Goal: Check status: Check status

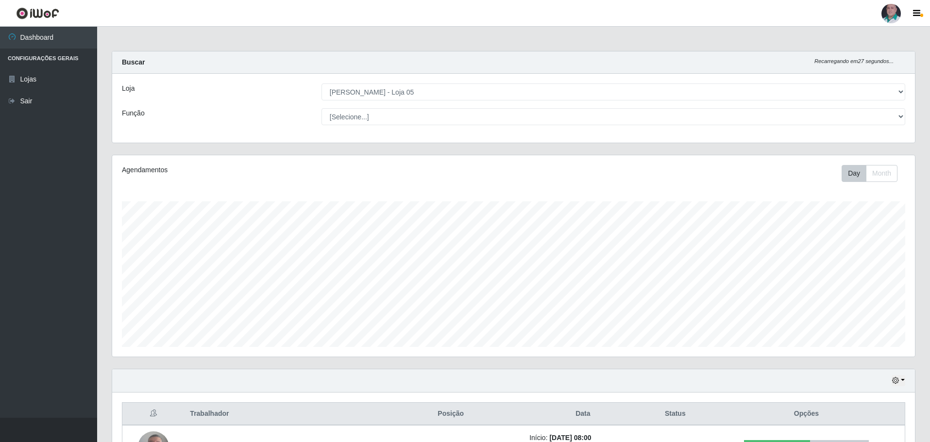
select select "252"
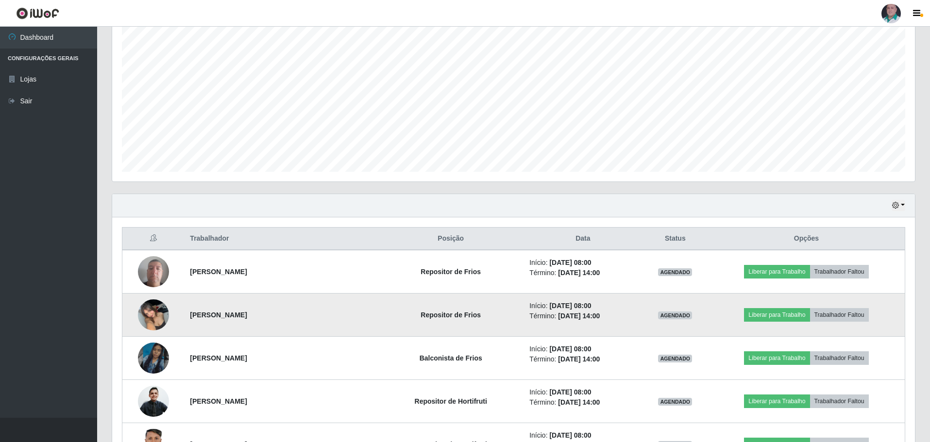
scroll to position [201, 803]
click at [146, 314] on img at bounding box center [153, 314] width 31 height 41
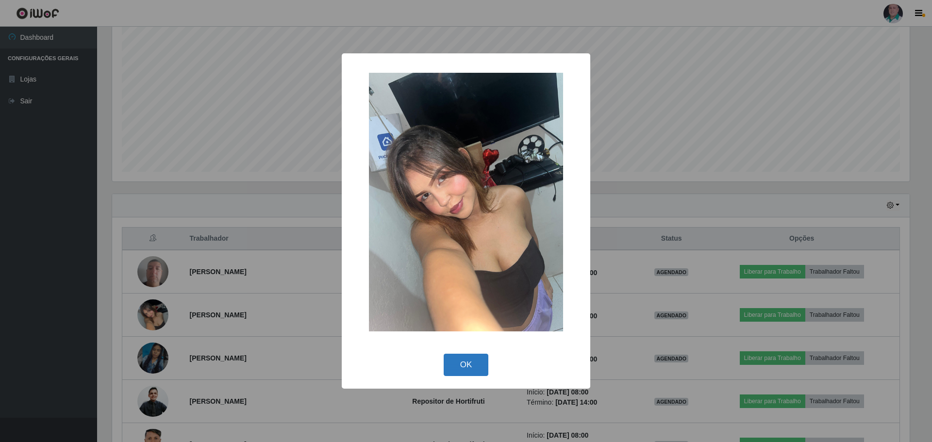
click at [460, 364] on button "OK" at bounding box center [466, 365] width 45 height 23
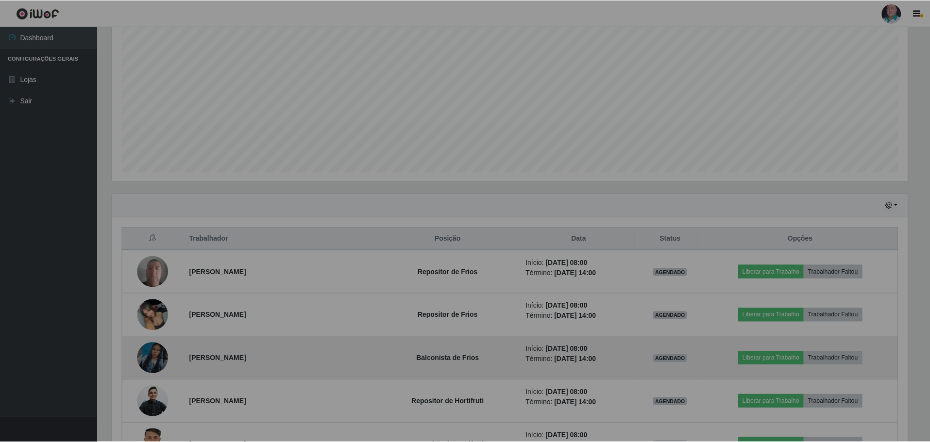
scroll to position [201, 803]
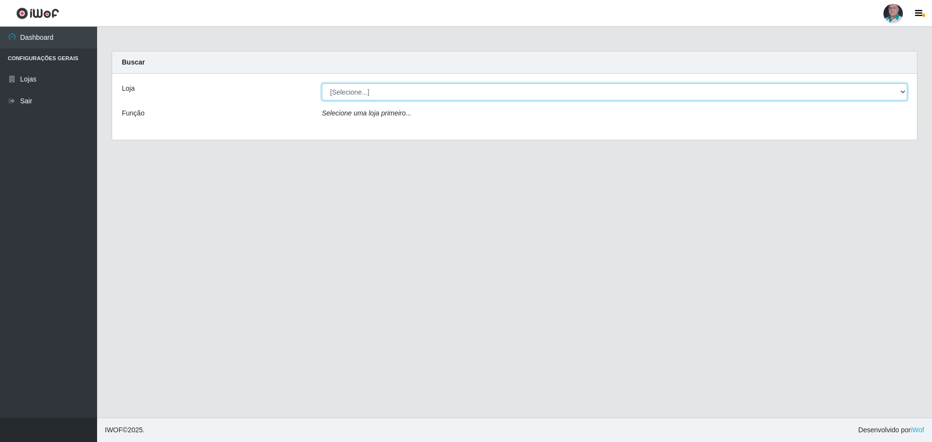
click at [559, 91] on select "[Selecione...] Mar Vermelho - Loja 05" at bounding box center [615, 92] width 586 height 17
select select "252"
click at [322, 84] on select "[Selecione...] Mar Vermelho - Loja 05" at bounding box center [615, 92] width 586 height 17
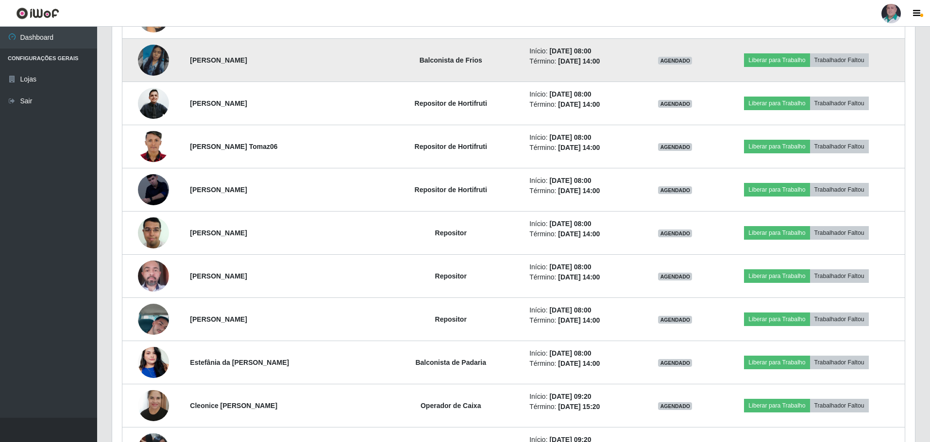
scroll to position [486, 0]
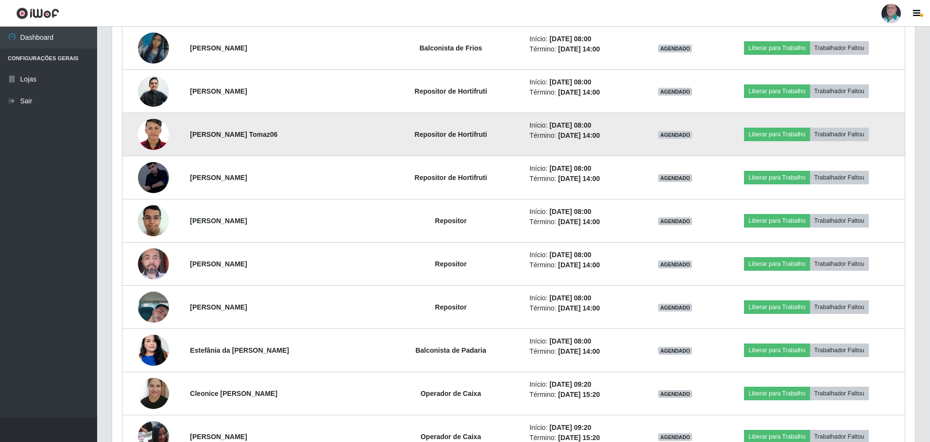
click at [151, 134] on img at bounding box center [153, 135] width 31 height 44
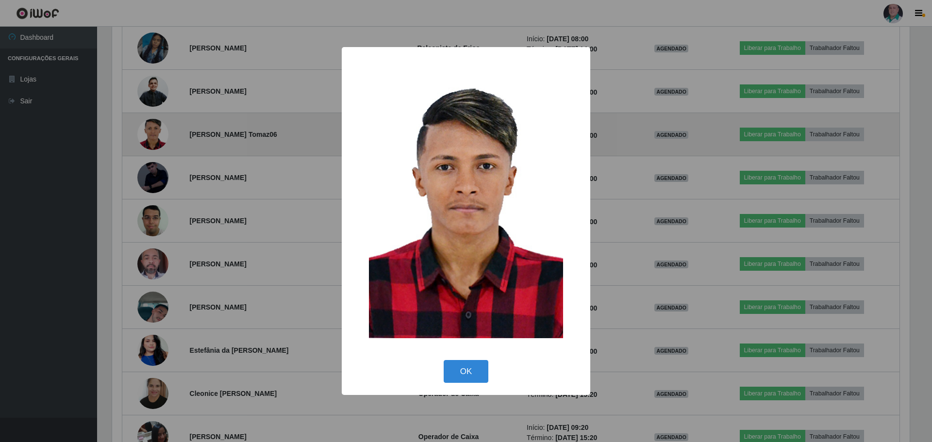
click at [151, 134] on div "× OK Cancel" at bounding box center [466, 221] width 932 height 442
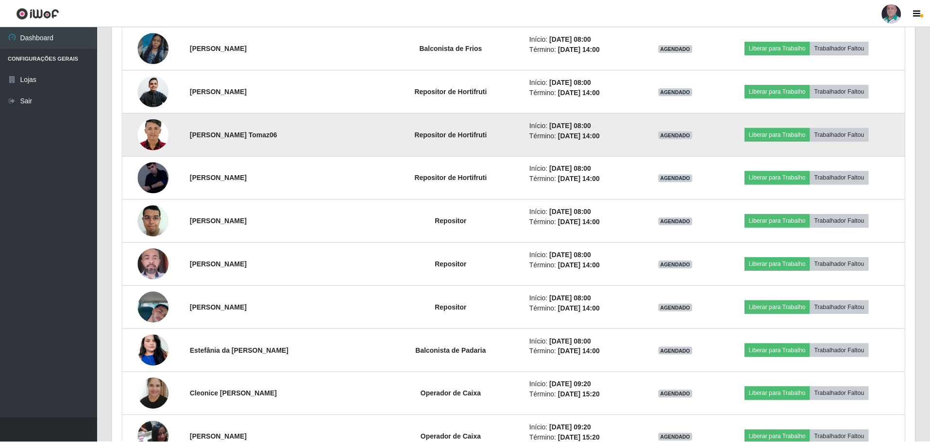
scroll to position [201, 803]
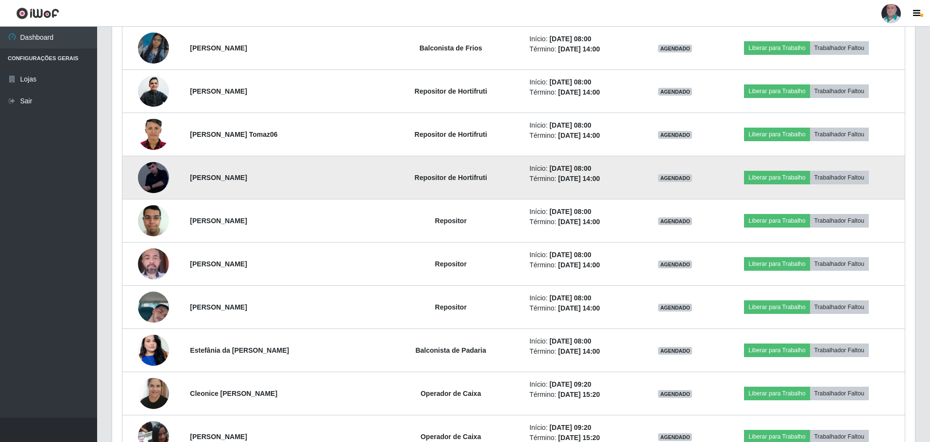
click at [154, 178] on img at bounding box center [153, 177] width 31 height 39
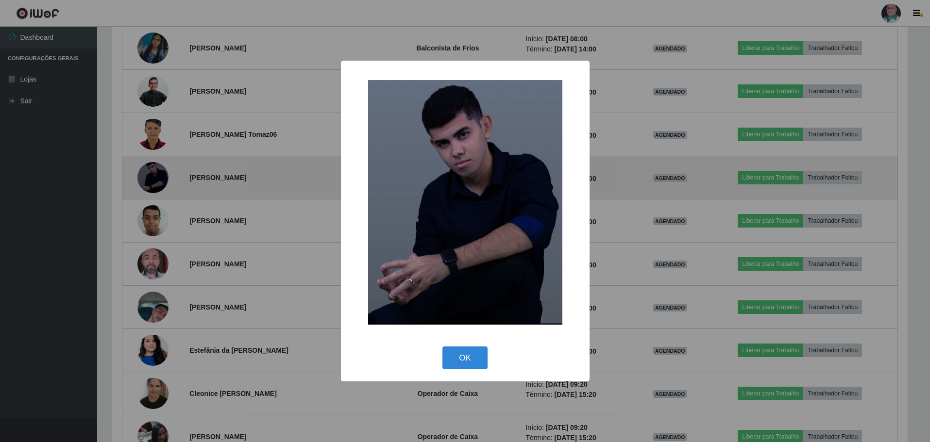
scroll to position [201, 798]
click at [154, 178] on div "× OK Cancel" at bounding box center [466, 221] width 932 height 442
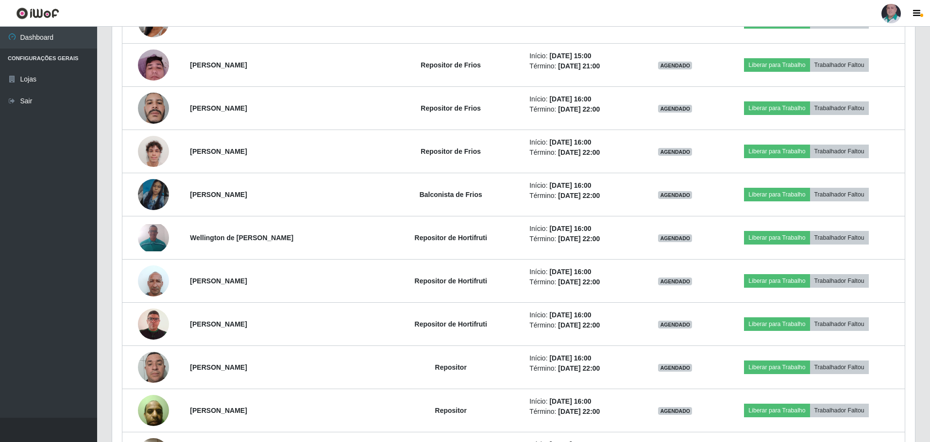
scroll to position [1165, 0]
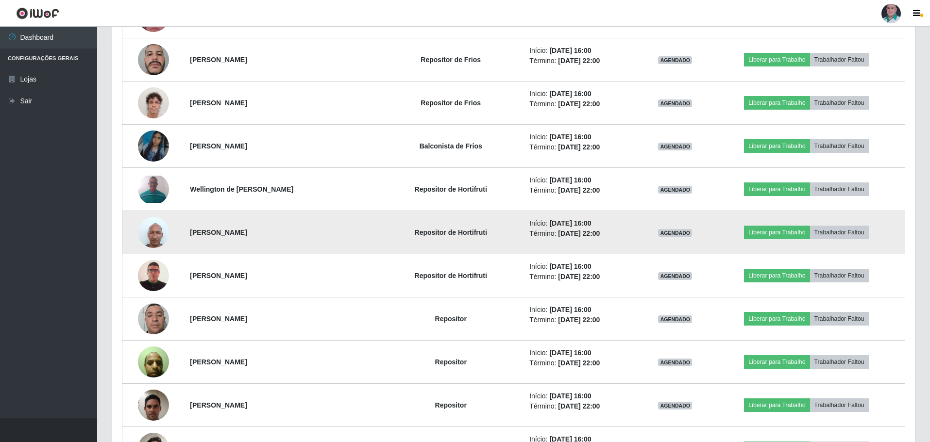
click at [156, 232] on img at bounding box center [153, 232] width 31 height 41
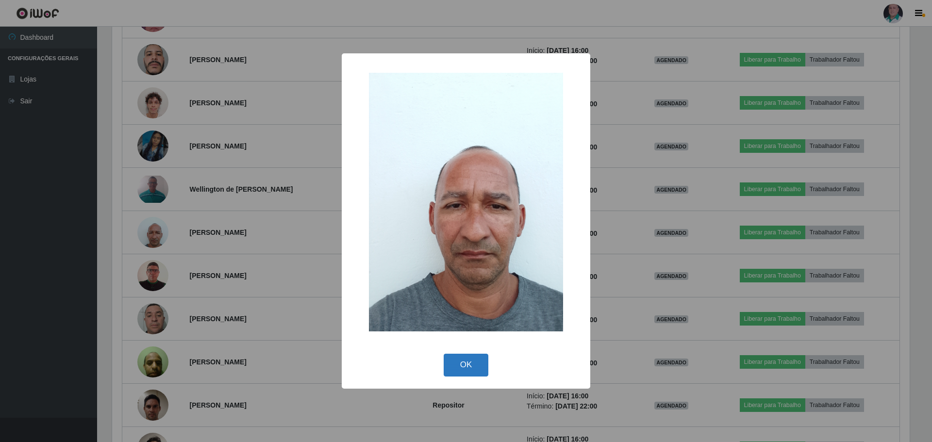
click at [475, 367] on button "OK" at bounding box center [466, 365] width 45 height 23
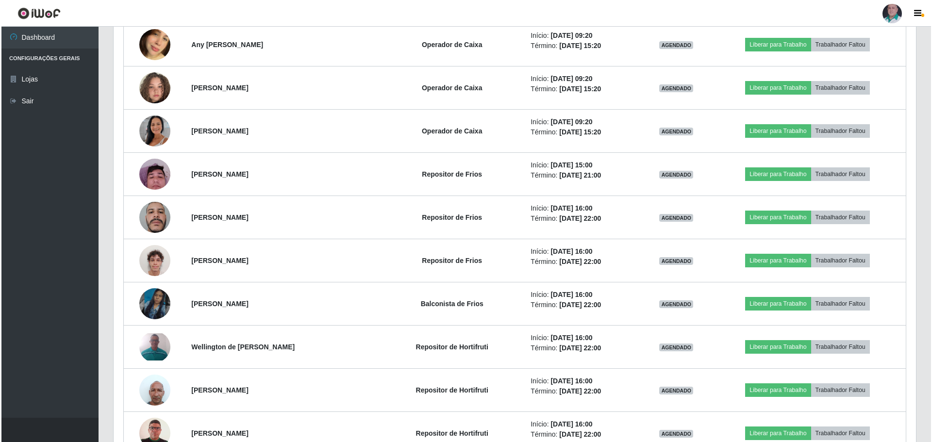
scroll to position [1165, 0]
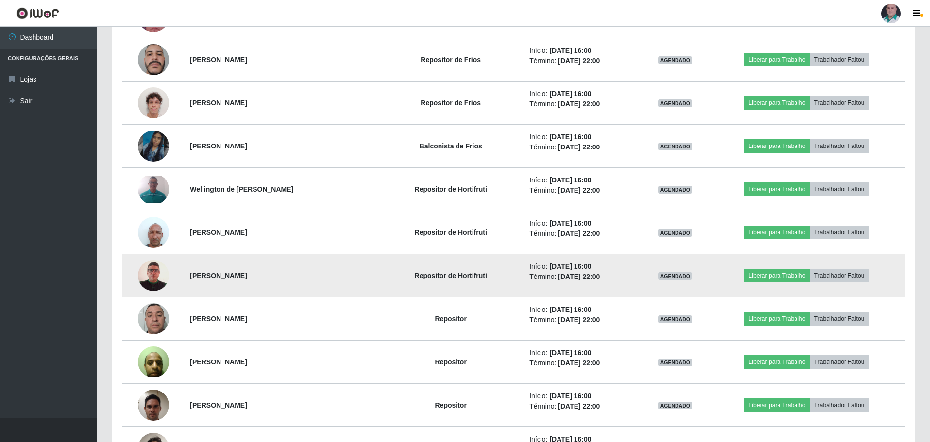
click at [153, 276] on img at bounding box center [153, 275] width 31 height 45
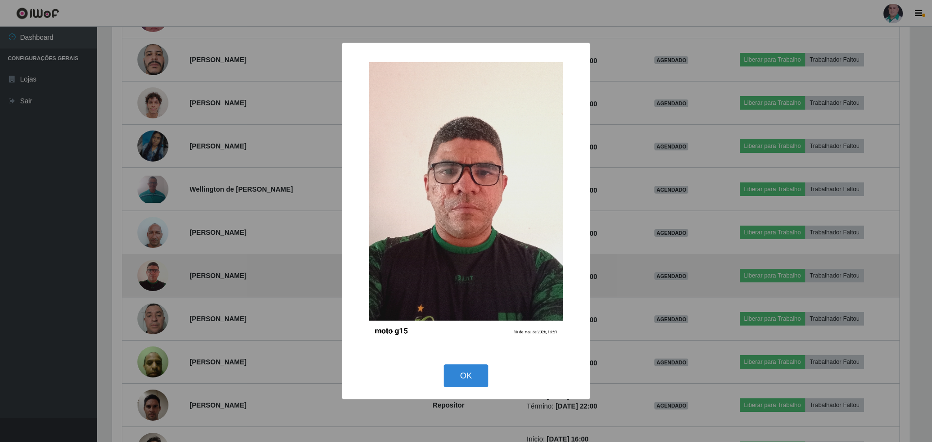
click at [153, 276] on div "× OK Cancel" at bounding box center [466, 221] width 932 height 442
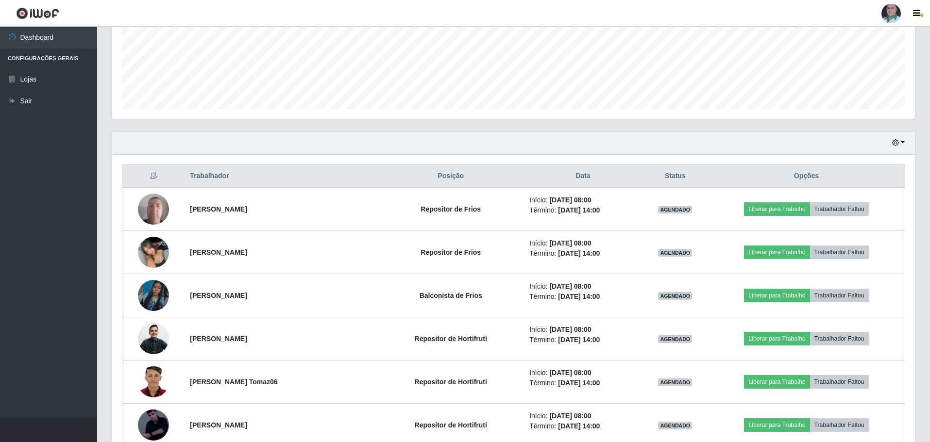
scroll to position [194, 0]
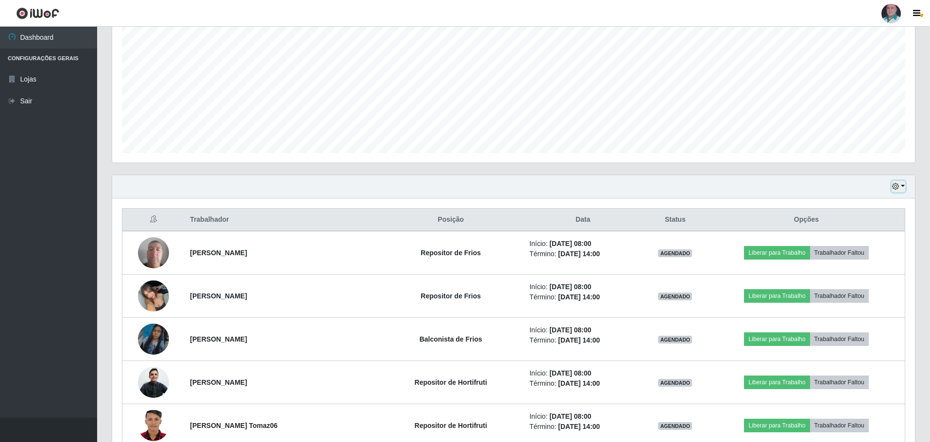
click at [903, 187] on button "button" at bounding box center [898, 186] width 14 height 11
click at [860, 244] on button "3 dias" at bounding box center [866, 245] width 77 height 20
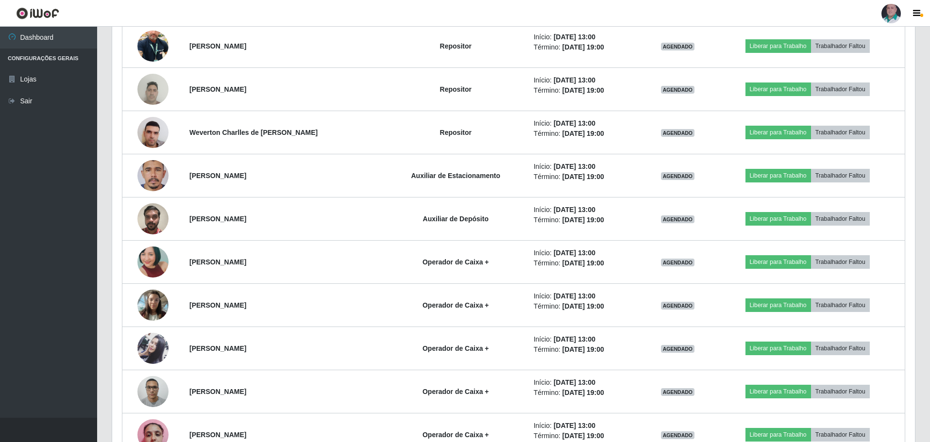
scroll to position [4924, 0]
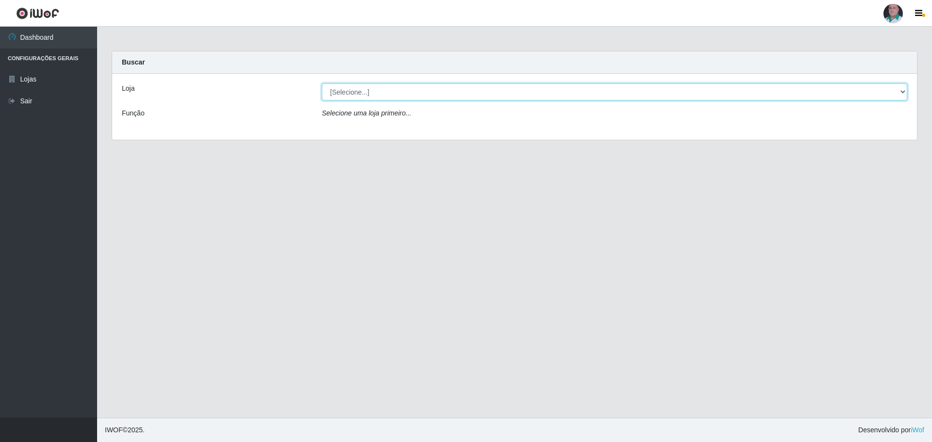
click at [464, 93] on select "[Selecione...] Mar Vermelho - Loja 05" at bounding box center [615, 92] width 586 height 17
select select "252"
click at [322, 84] on select "[Selecione...] Mar Vermelho - Loja 05" at bounding box center [615, 92] width 586 height 17
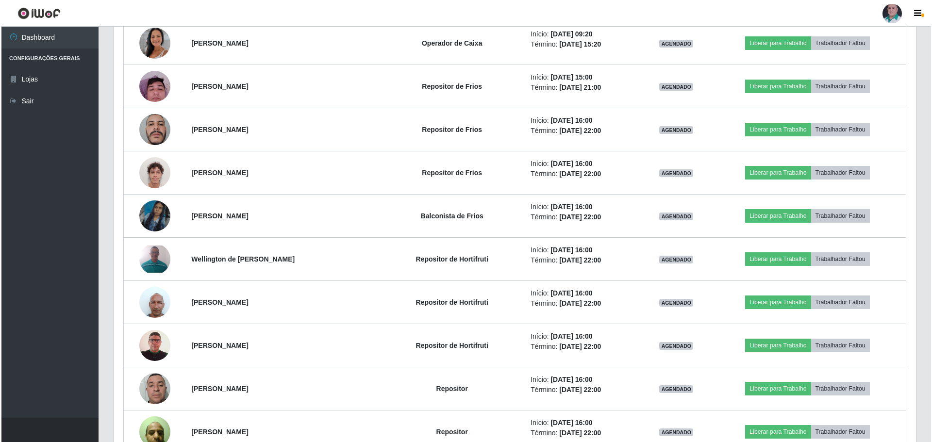
scroll to position [1117, 0]
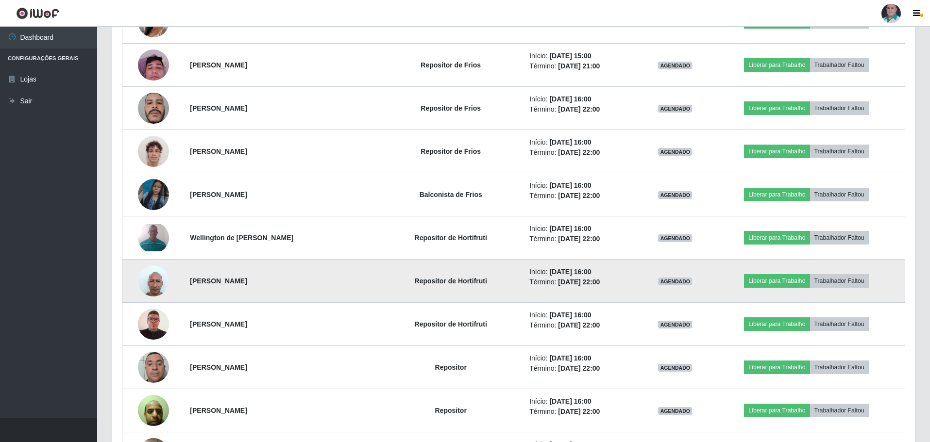
click at [148, 285] on img at bounding box center [153, 280] width 31 height 41
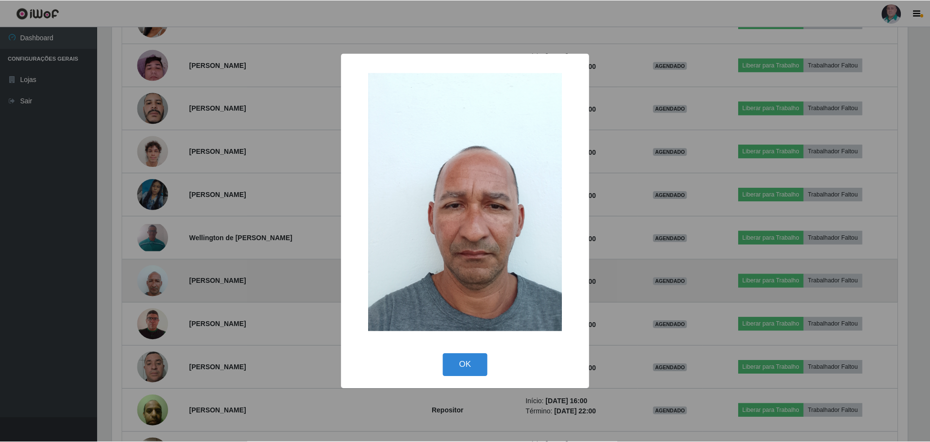
scroll to position [201, 798]
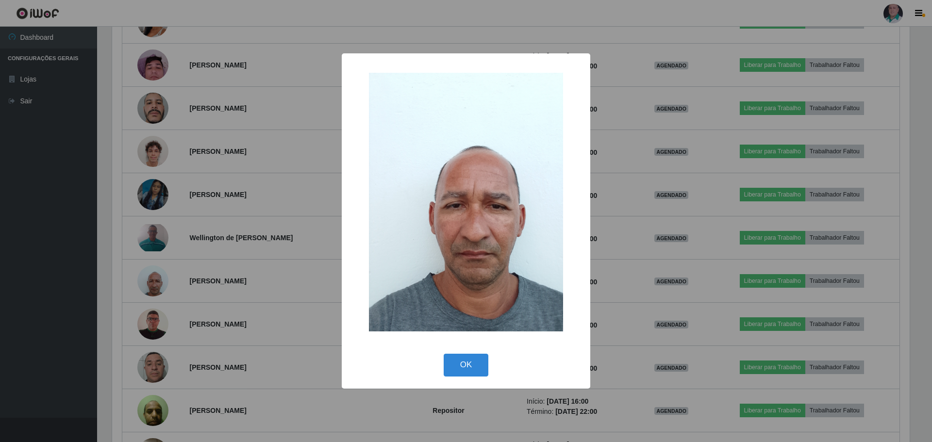
drag, startPoint x: 472, startPoint y: 376, endPoint x: 467, endPoint y: 371, distance: 6.9
click at [471, 376] on button "OK" at bounding box center [466, 365] width 45 height 23
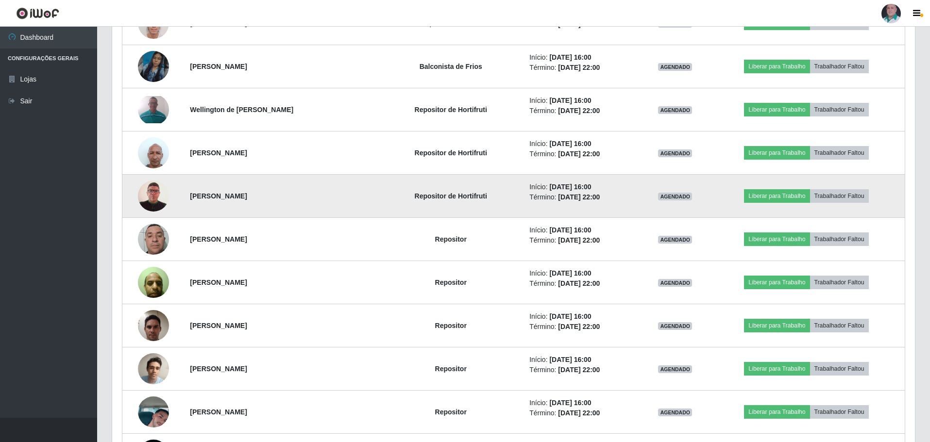
scroll to position [1262, 0]
